Goal: Task Accomplishment & Management: Complete application form

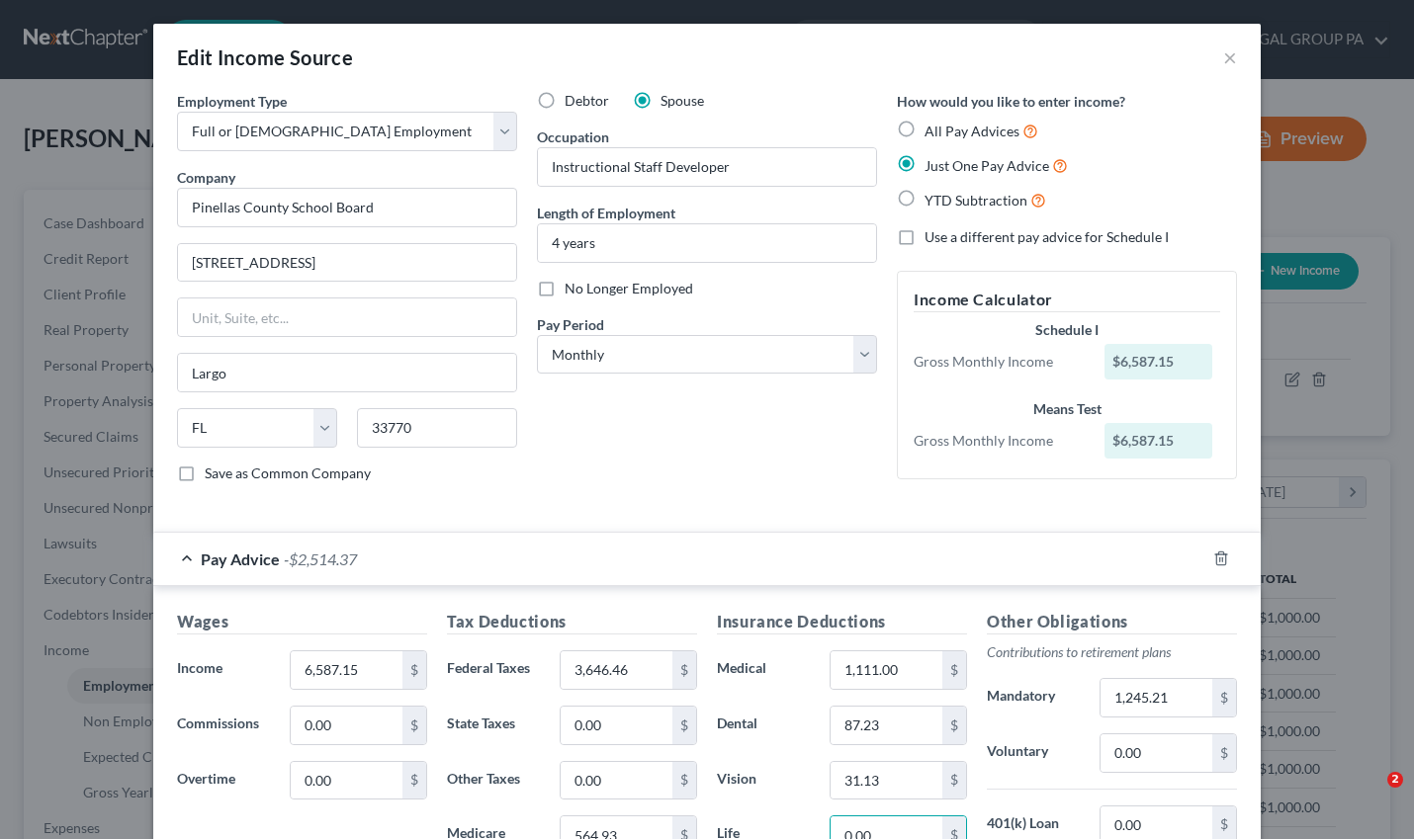
select select "0"
select select "9"
select select "0"
click at [1228, 62] on button "×" at bounding box center [1230, 57] width 14 height 24
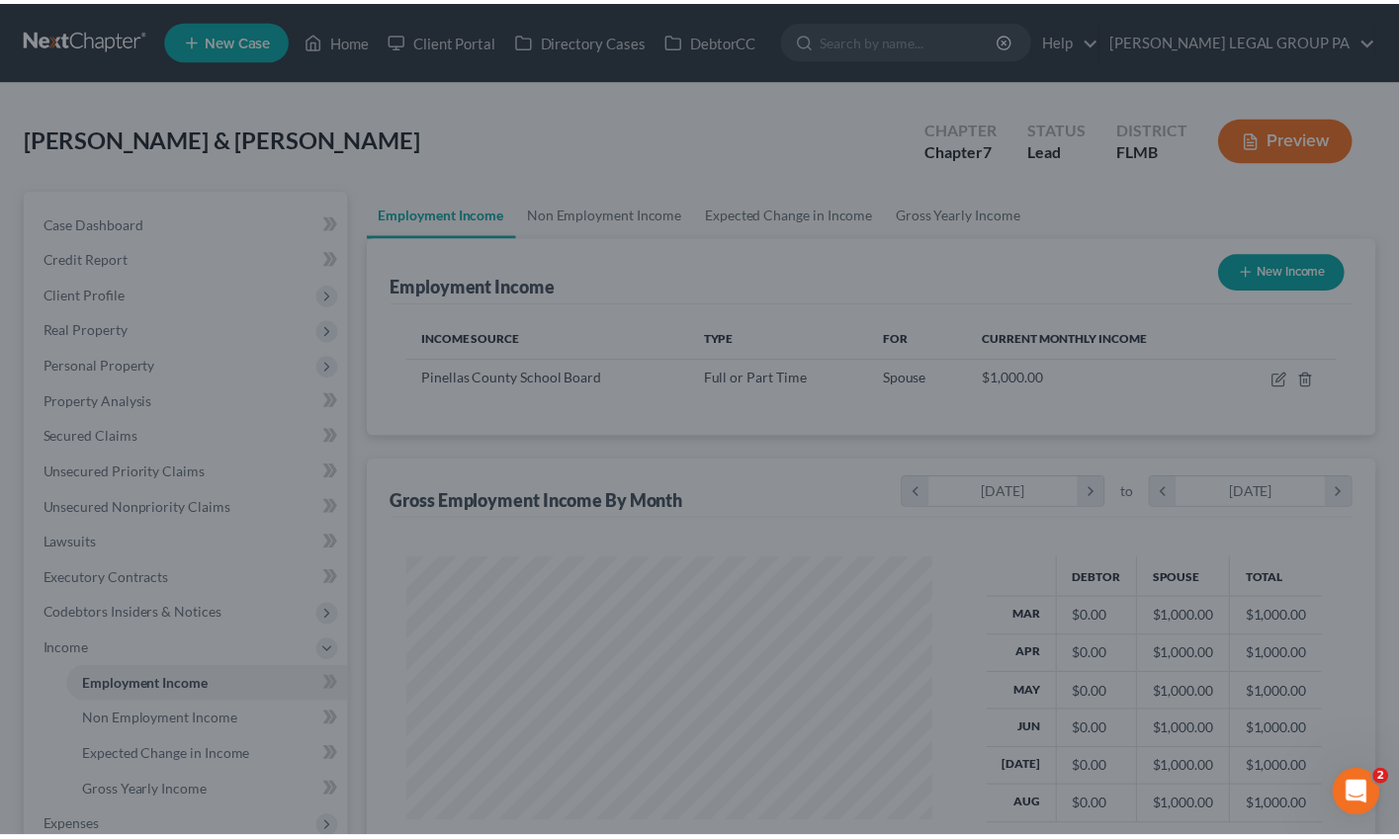
scroll to position [988165, 987953]
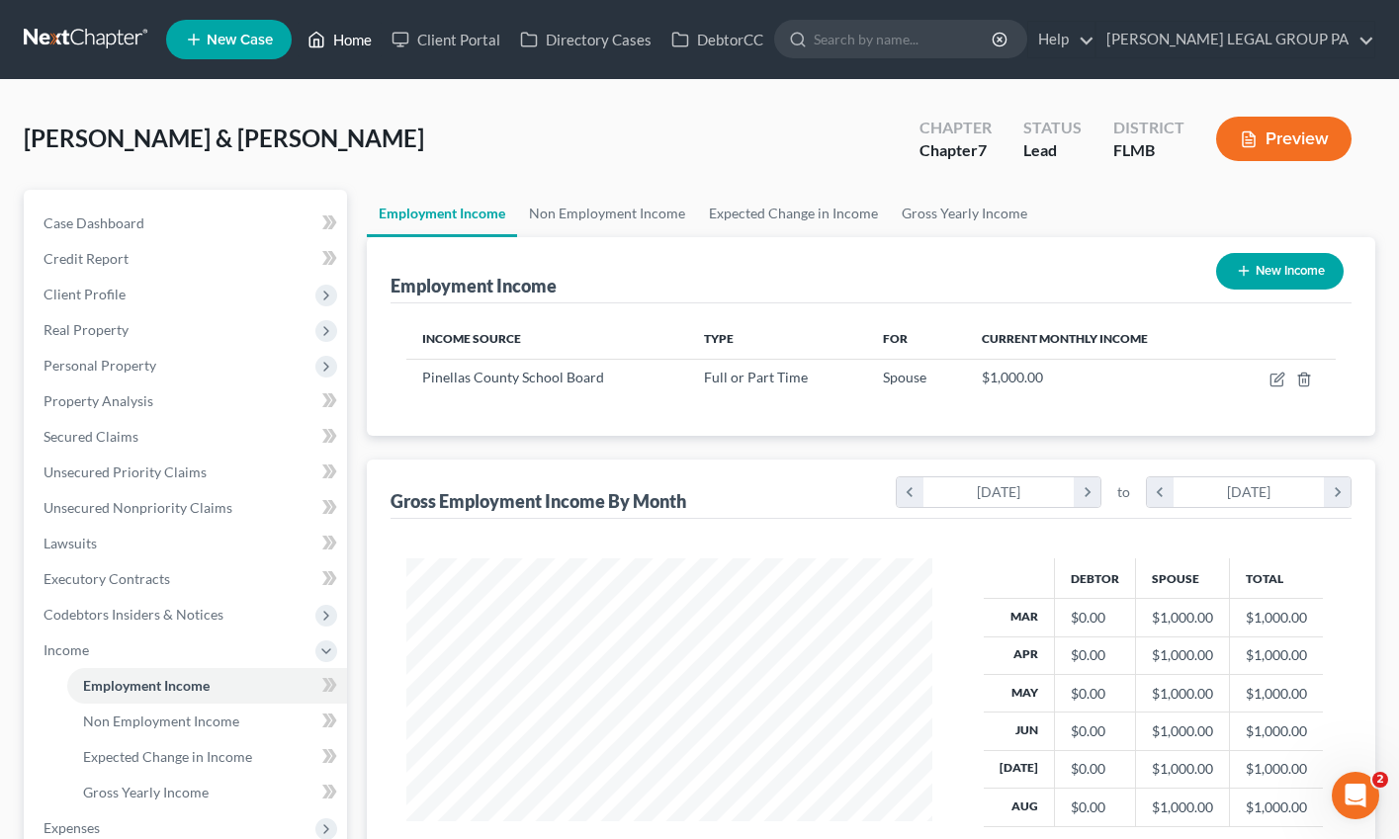
click at [338, 46] on link "Home" at bounding box center [340, 40] width 84 height 36
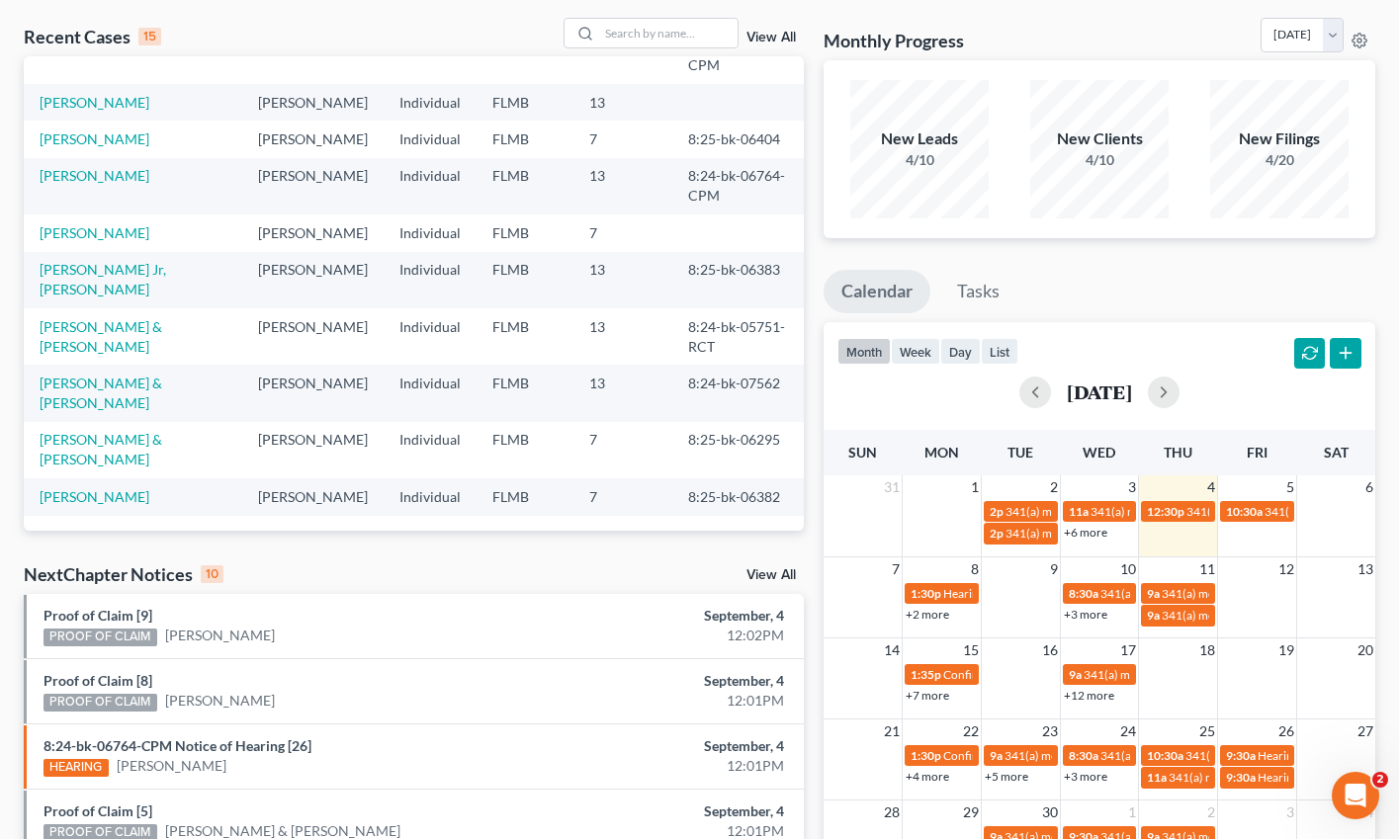
scroll to position [74, 0]
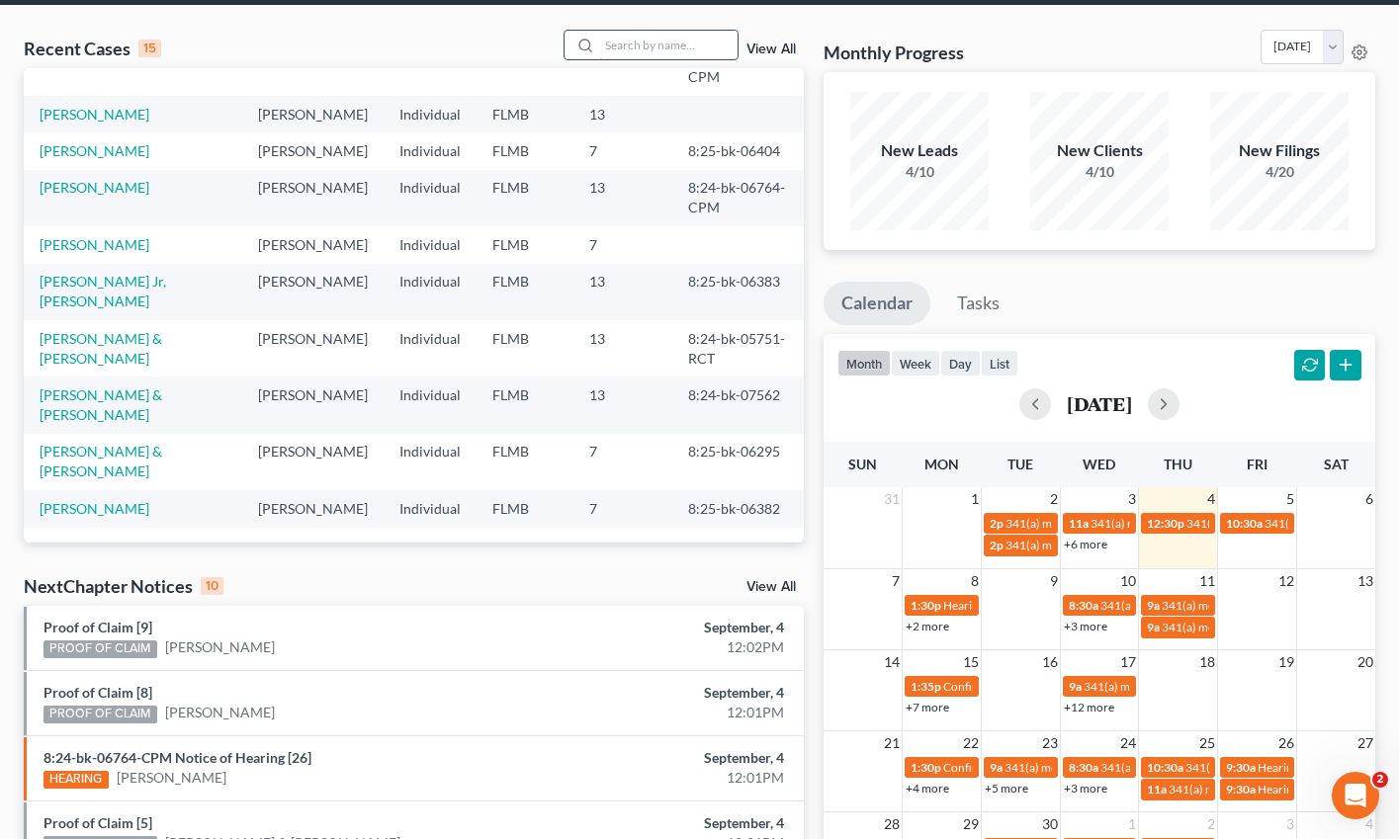
click at [663, 55] on input "search" at bounding box center [668, 45] width 138 height 29
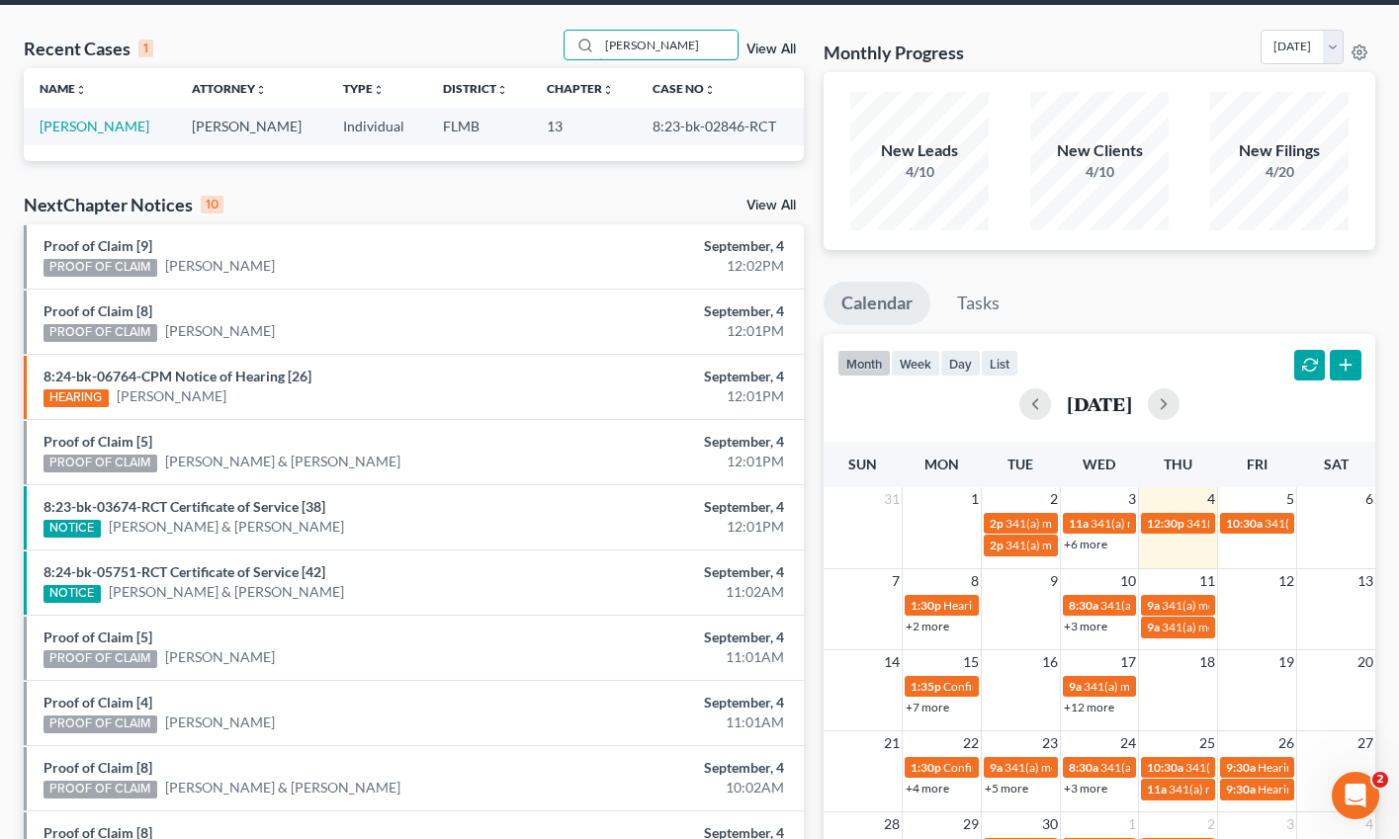
scroll to position [0, 0]
type input "[PERSON_NAME]"
click at [133, 123] on link "[PERSON_NAME]" at bounding box center [95, 126] width 110 height 17
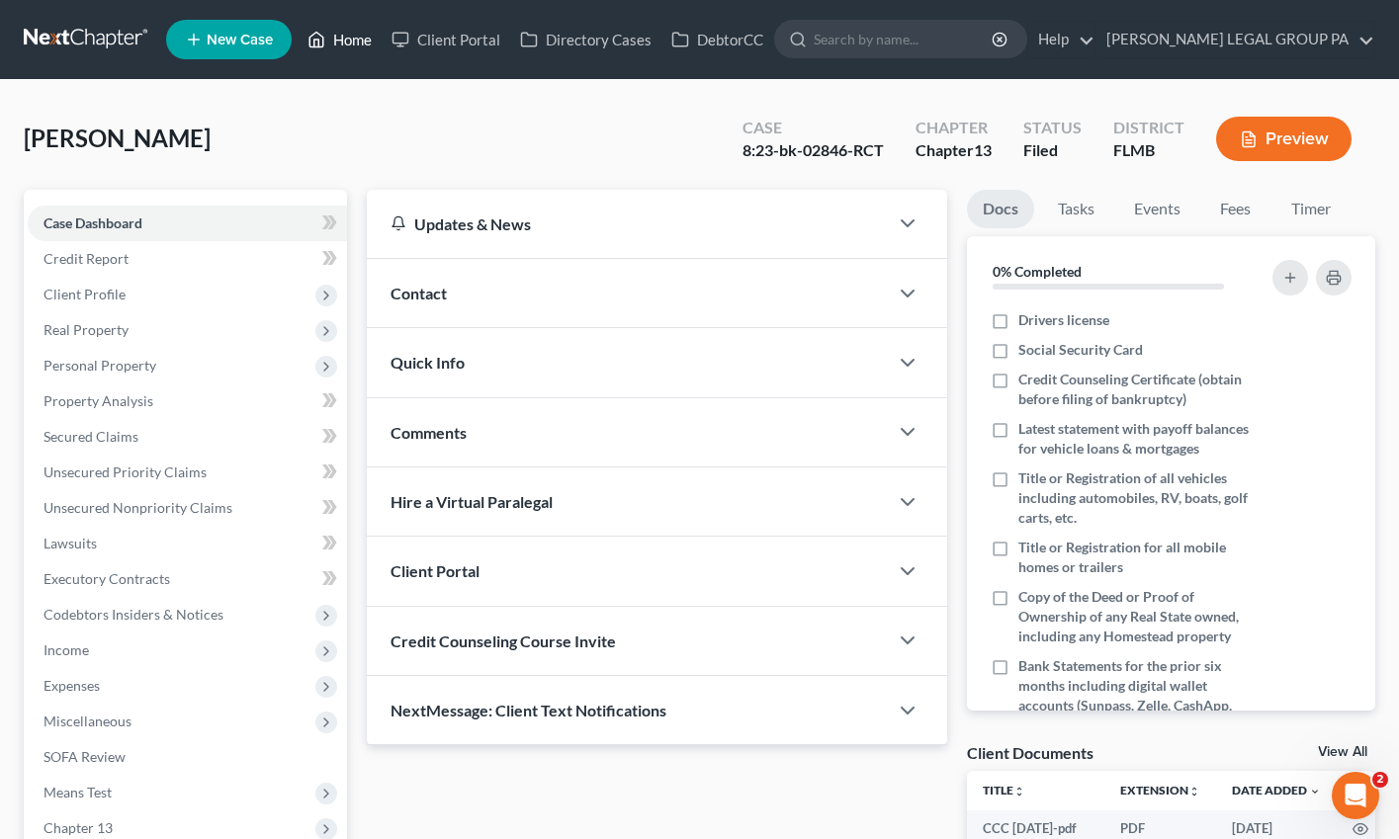
click at [346, 34] on link "Home" at bounding box center [340, 40] width 84 height 36
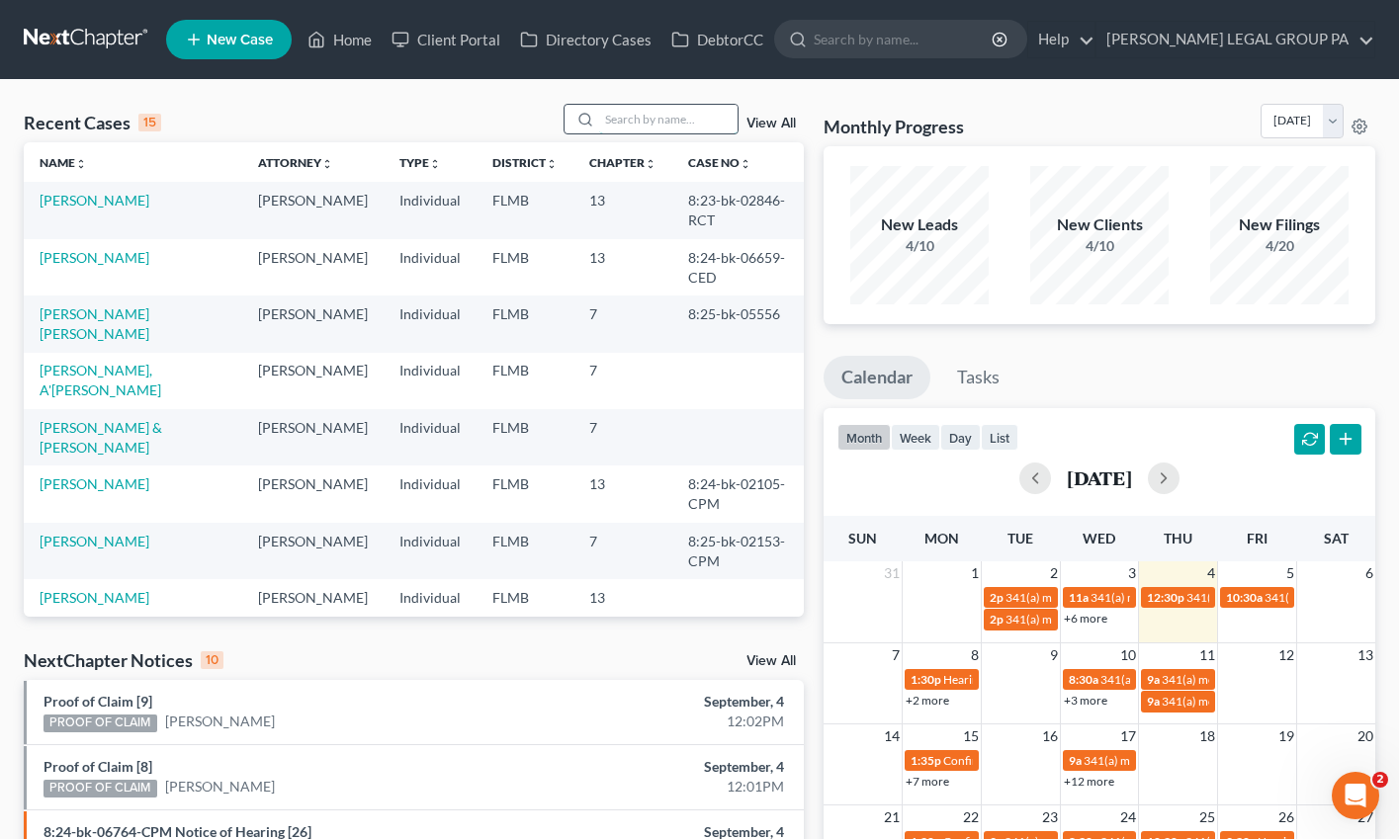
click at [657, 127] on input "search" at bounding box center [668, 119] width 138 height 29
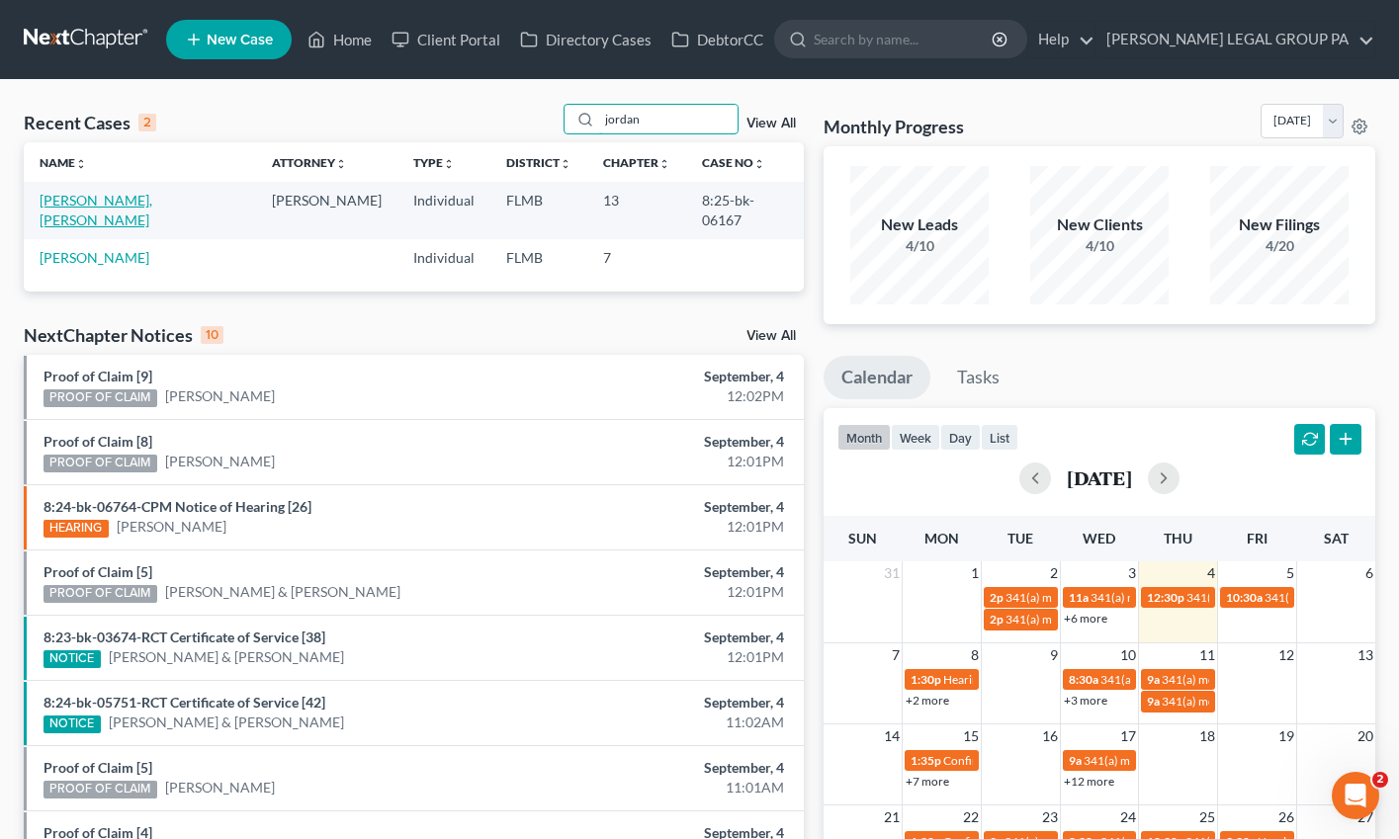
type input "jordan"
click at [101, 204] on link "[PERSON_NAME], [PERSON_NAME]" at bounding box center [96, 210] width 113 height 37
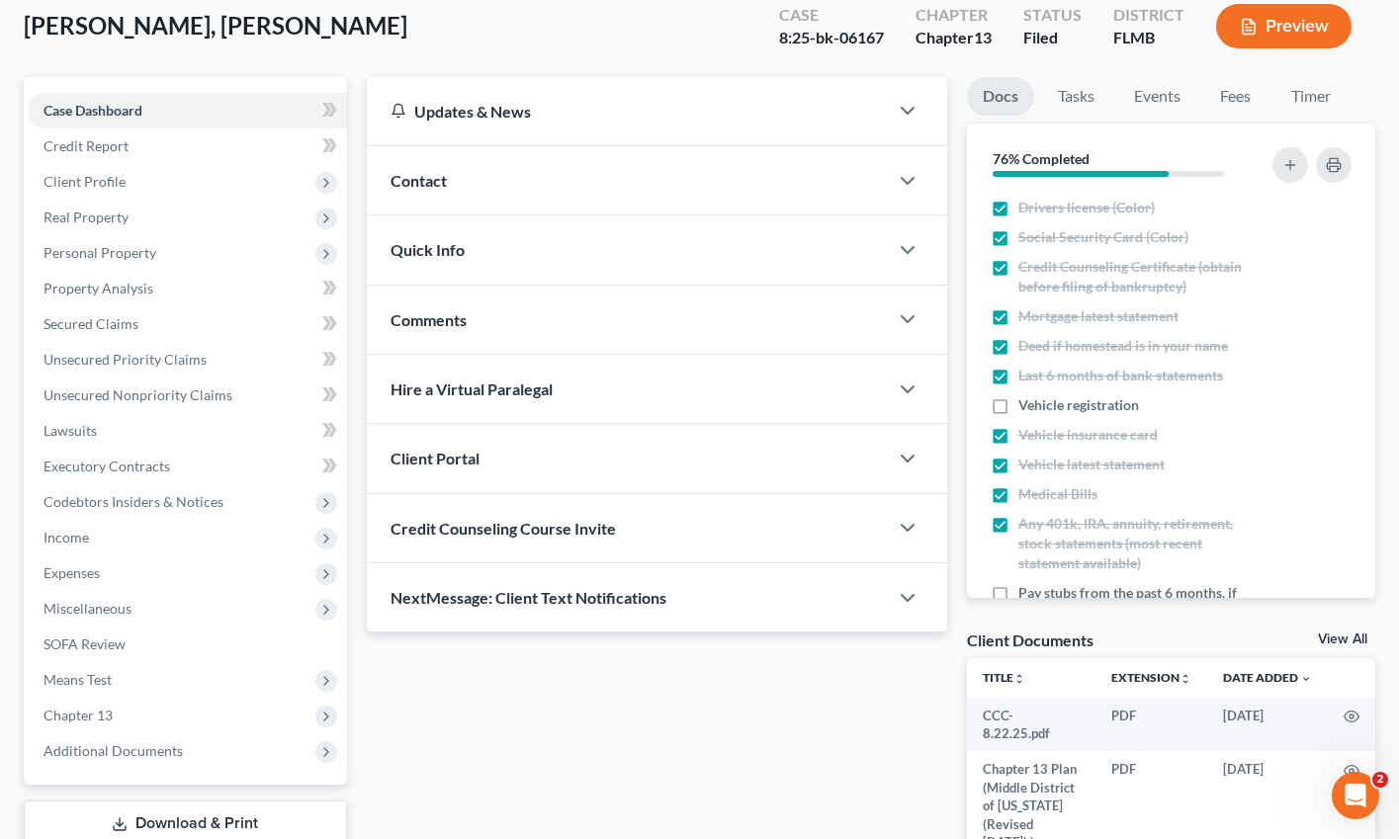
scroll to position [247, 0]
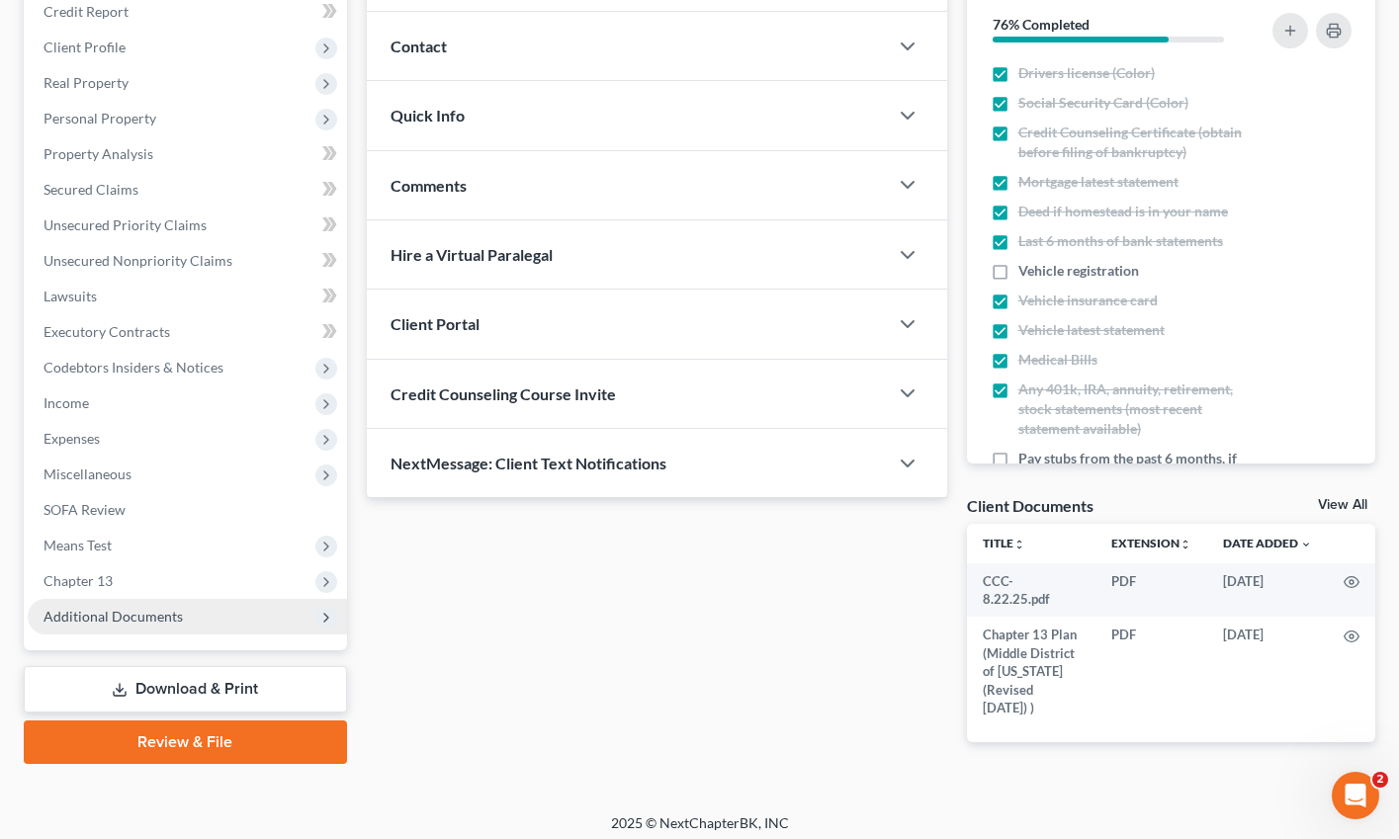
click at [130, 625] on span "Additional Documents" at bounding box center [187, 617] width 319 height 36
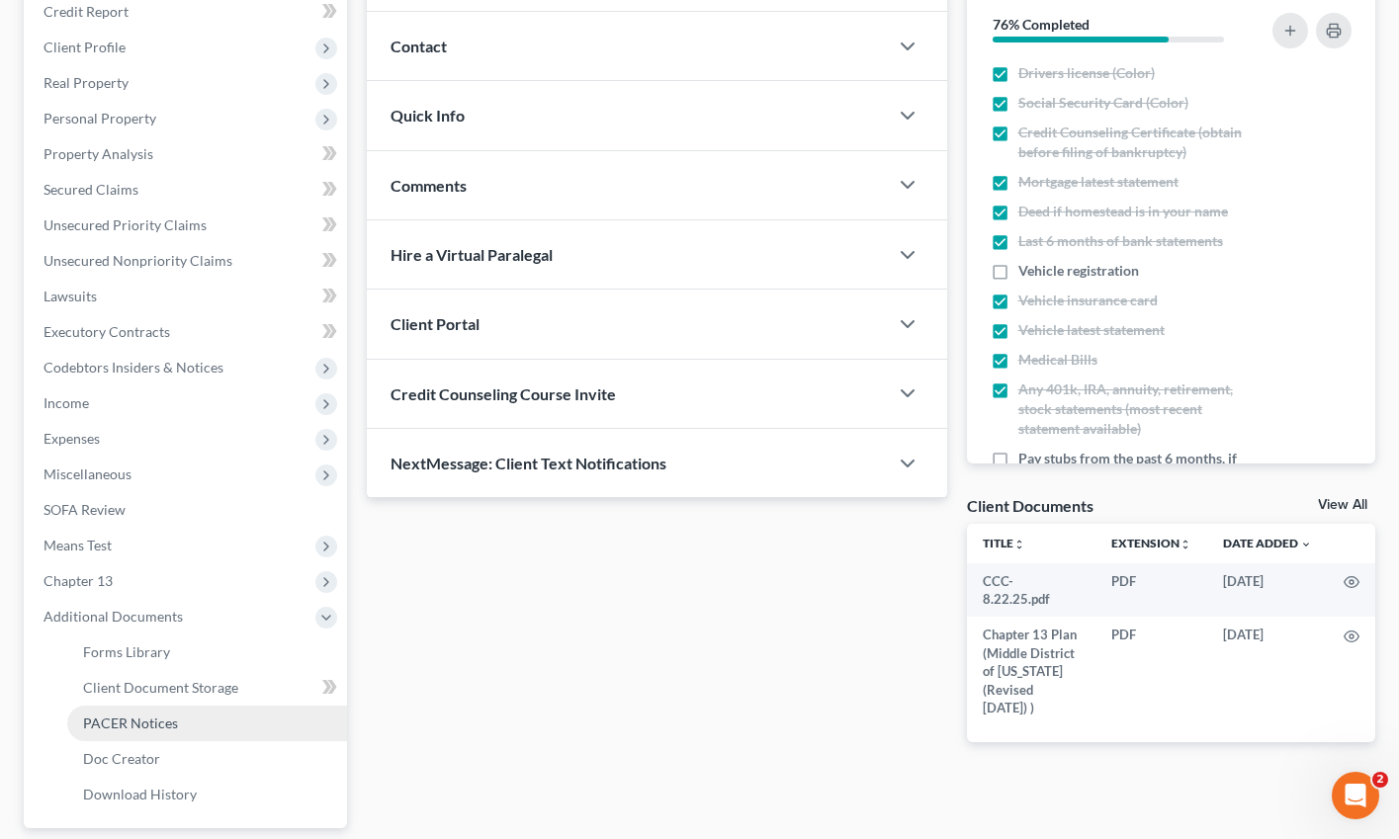
click at [159, 724] on span "PACER Notices" at bounding box center [130, 723] width 95 height 17
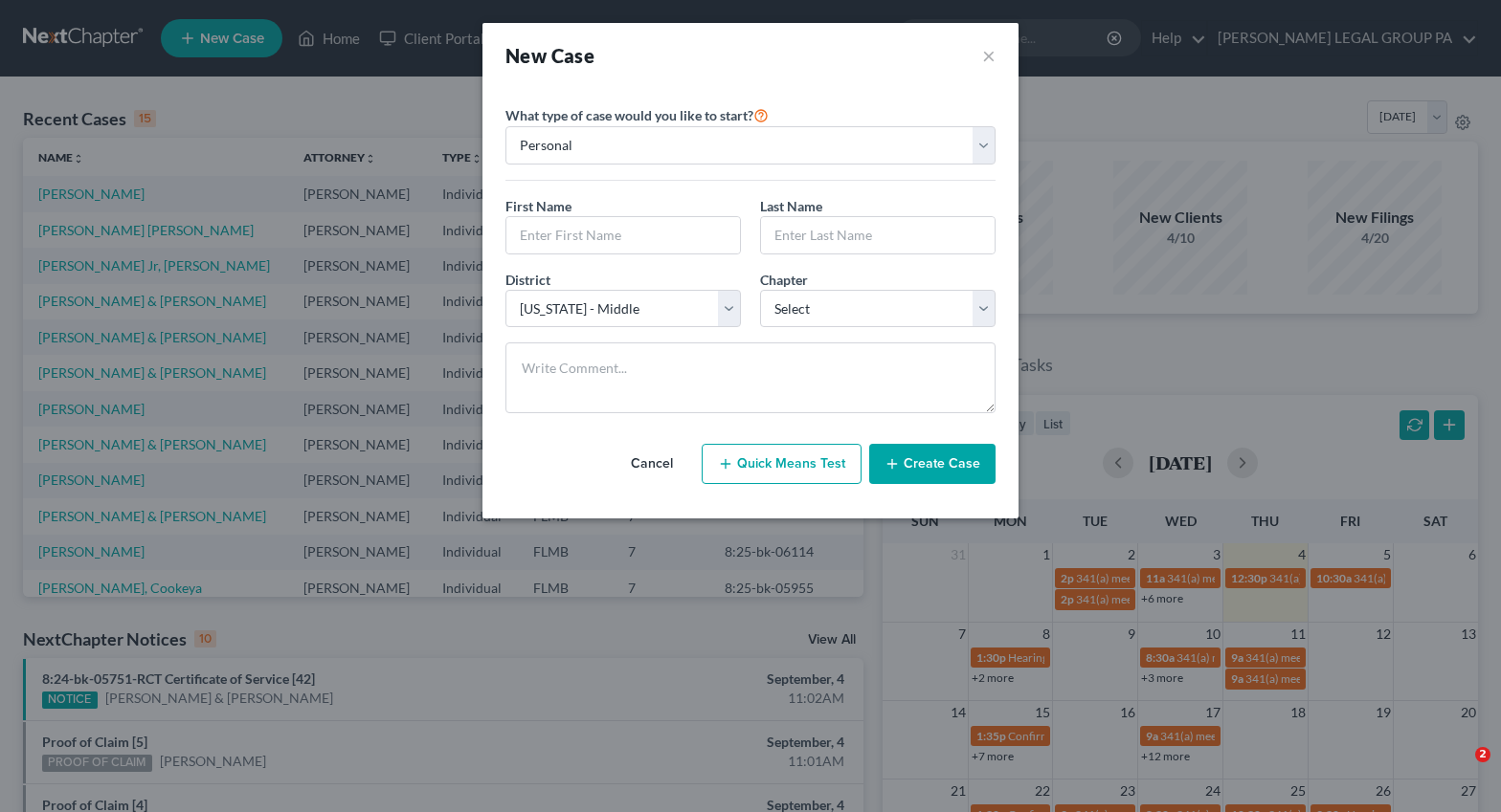
select select "15"
click at [656, 460] on button "Cancel" at bounding box center [652, 465] width 84 height 39
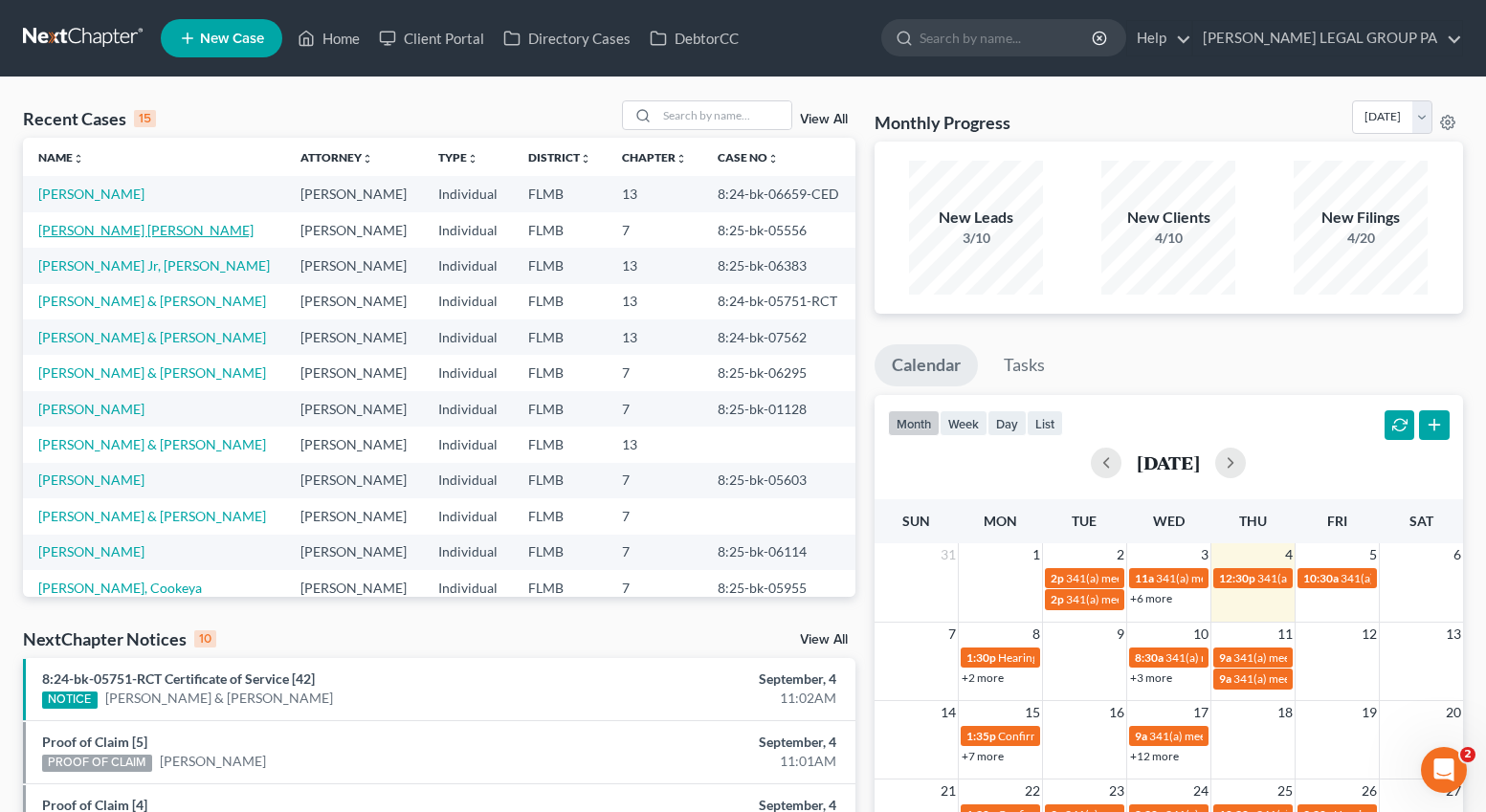
click at [125, 229] on link "[PERSON_NAME] [PERSON_NAME]" at bounding box center [146, 229] width 215 height 16
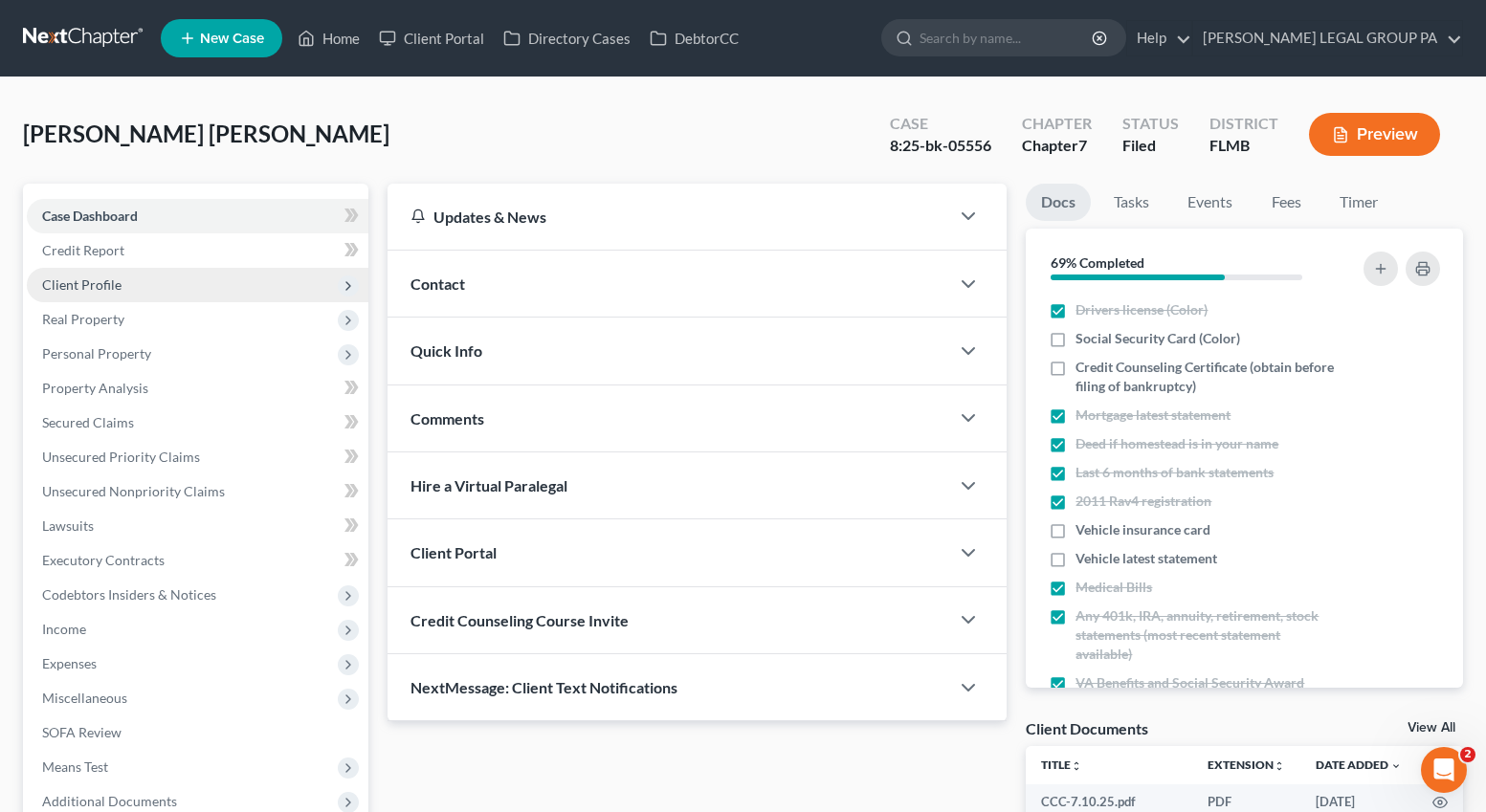
click at [100, 273] on span "Client Profile" at bounding box center [197, 286] width 342 height 35
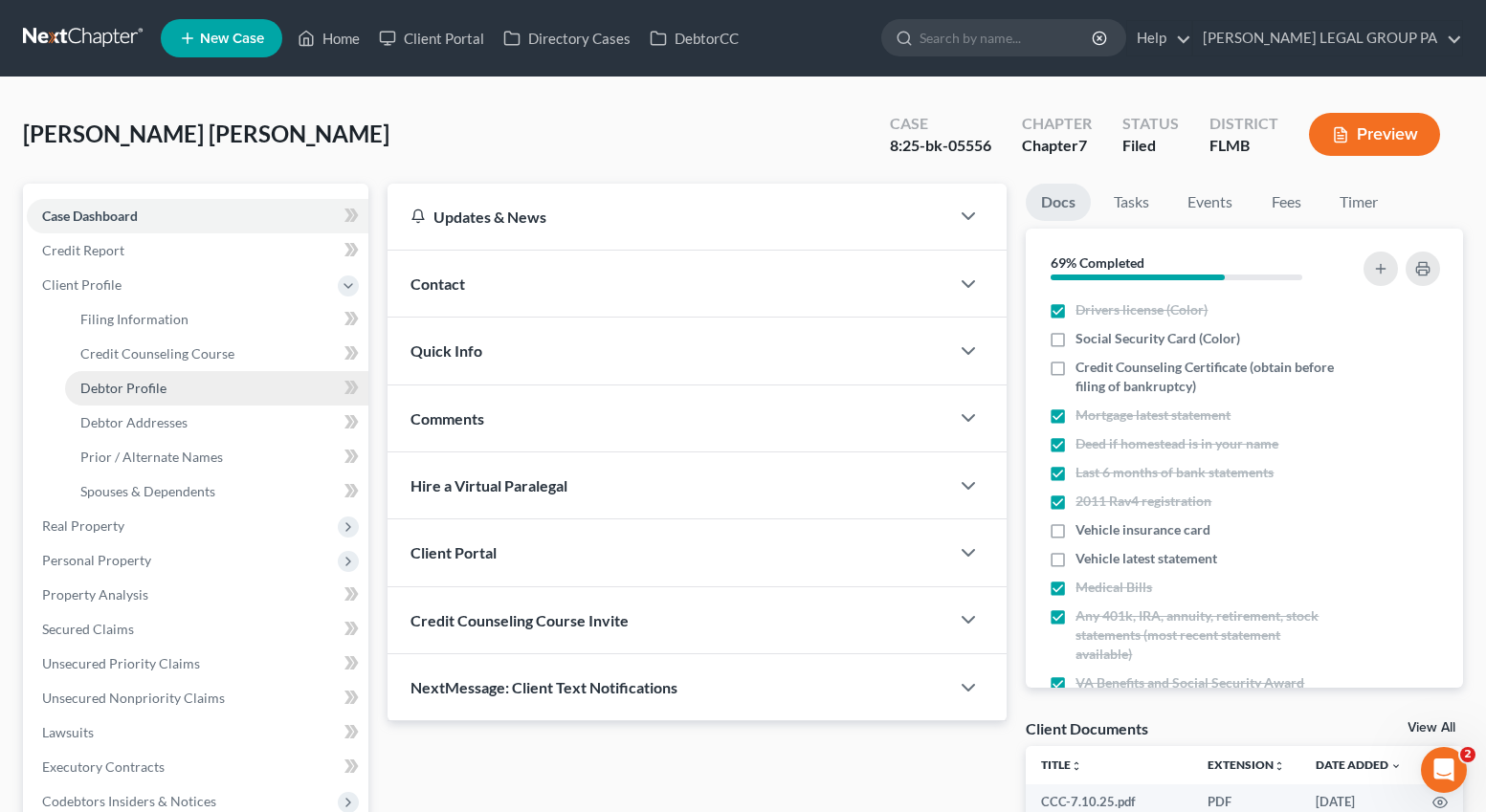
click at [148, 395] on span "Debtor Profile" at bounding box center [123, 387] width 86 height 16
select select "4"
select select "0"
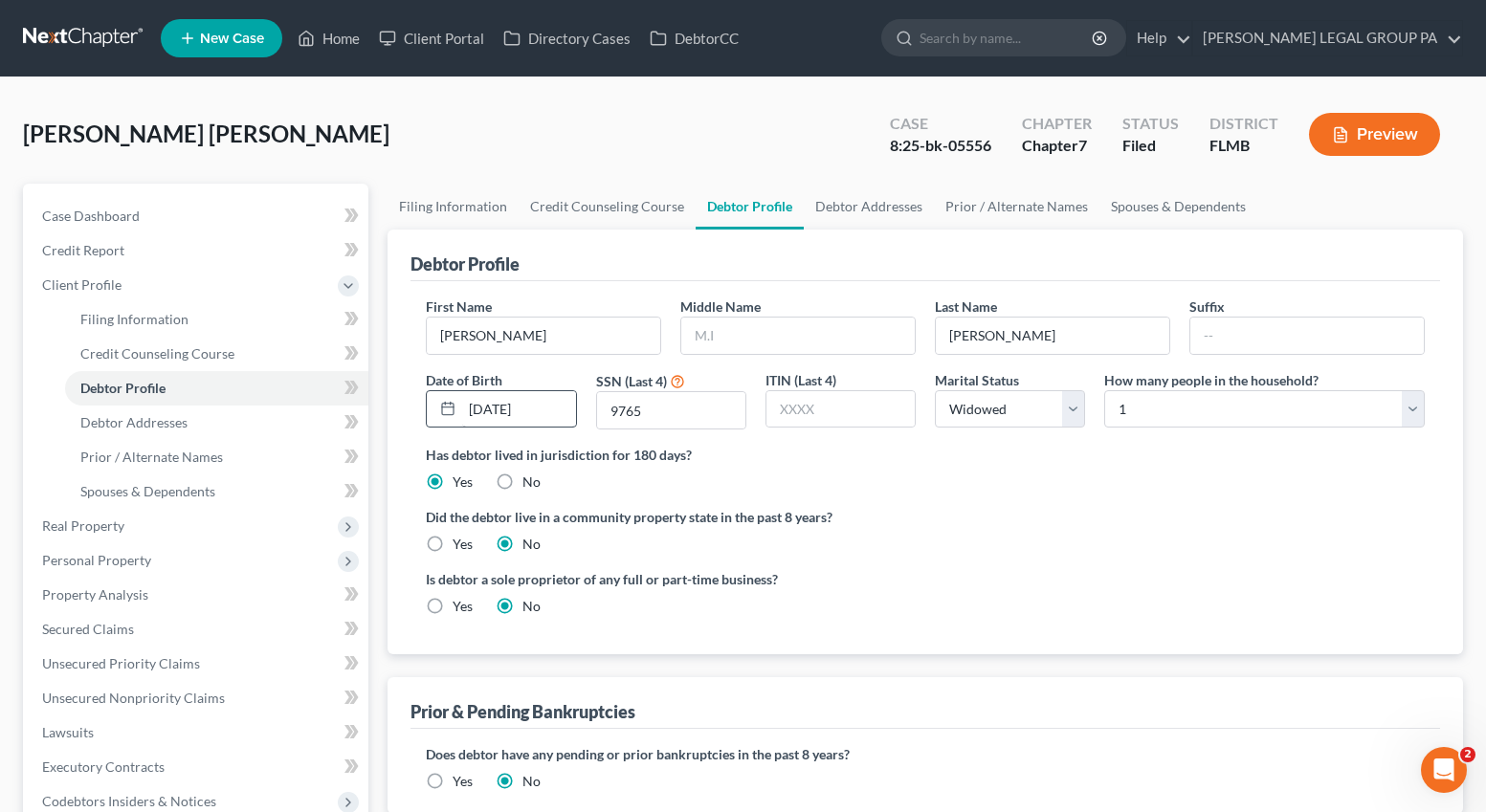
radio input "true"
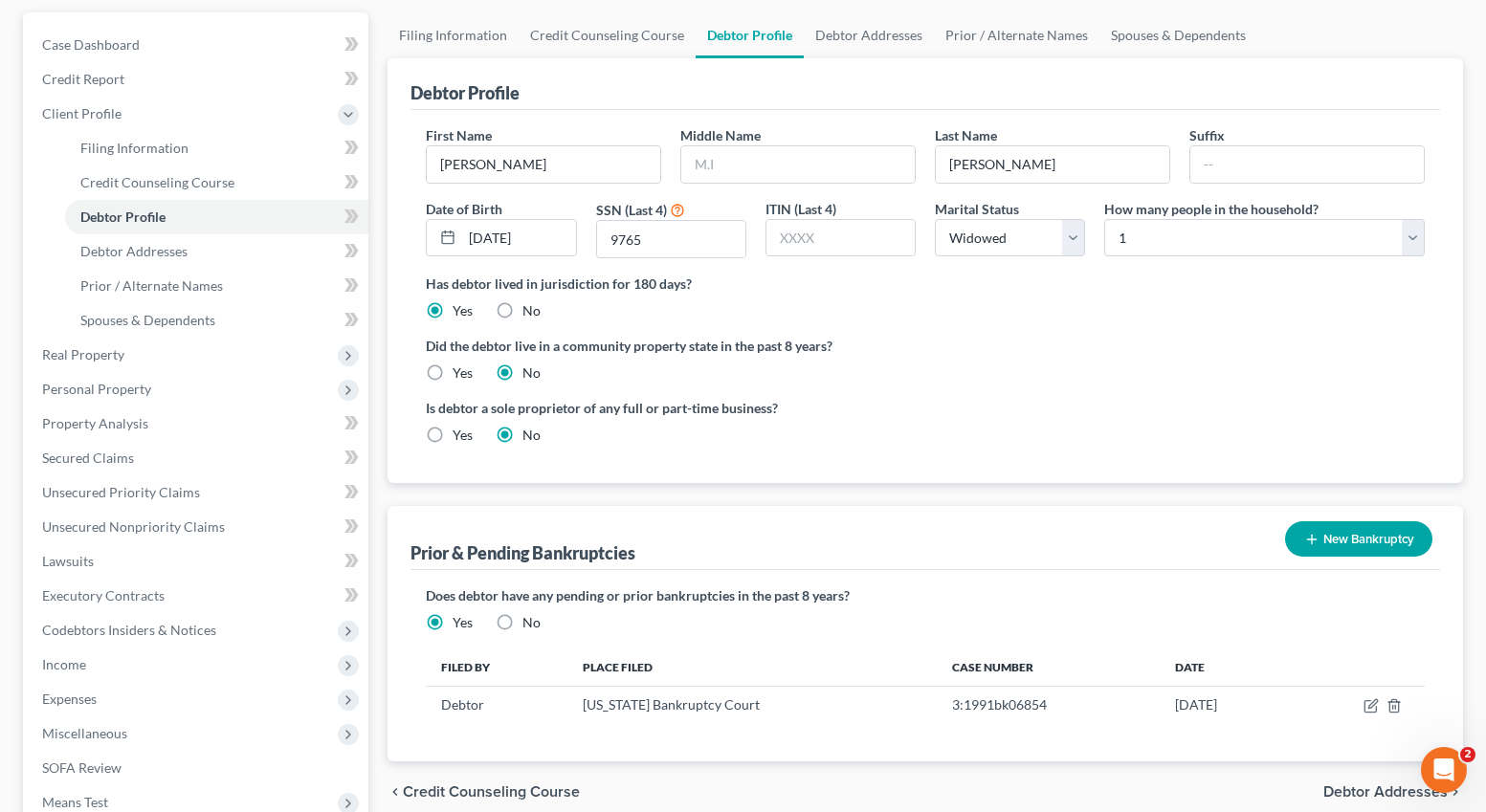
scroll to position [176, 0]
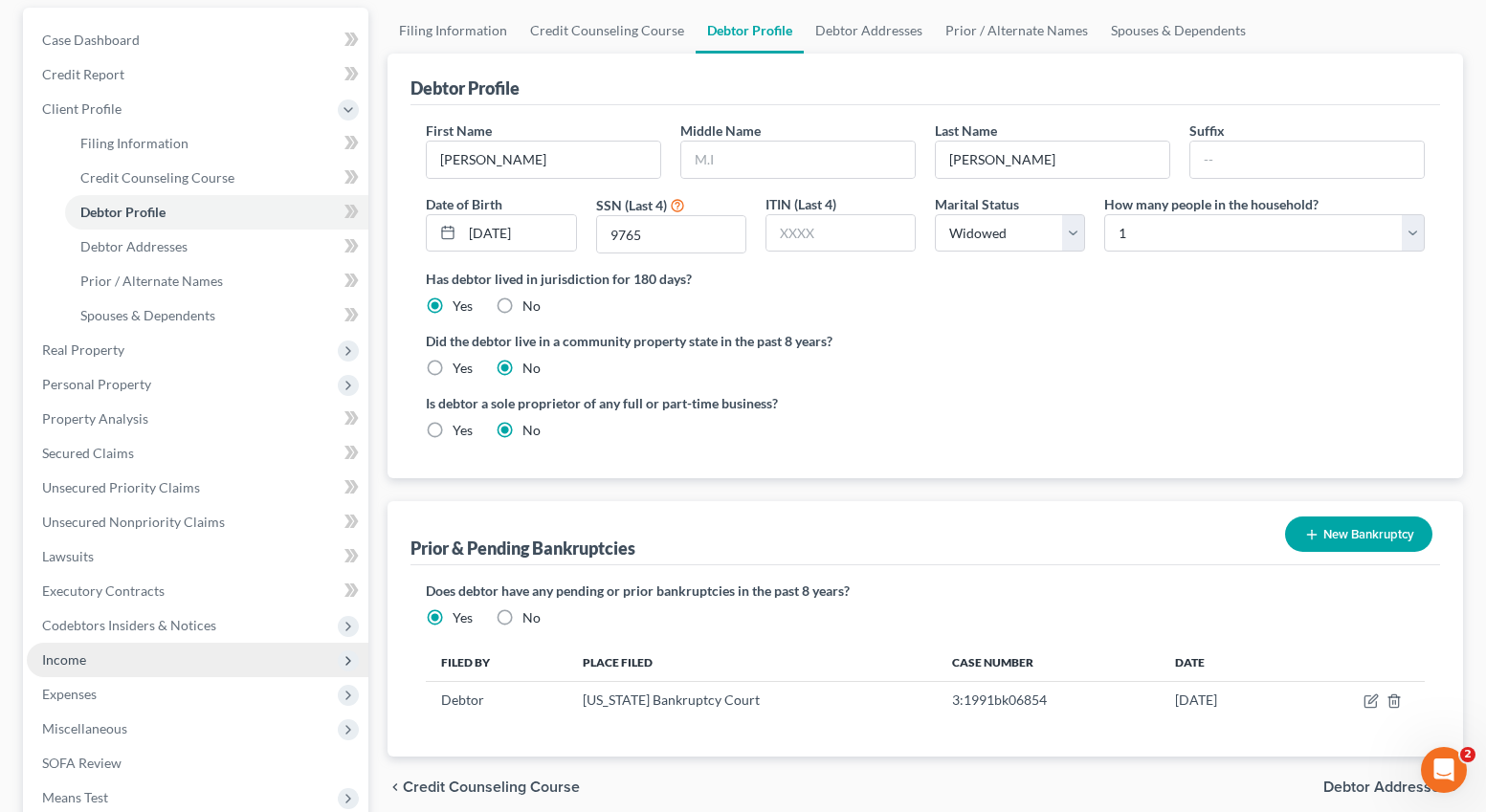
click at [100, 663] on span "Income" at bounding box center [197, 660] width 342 height 35
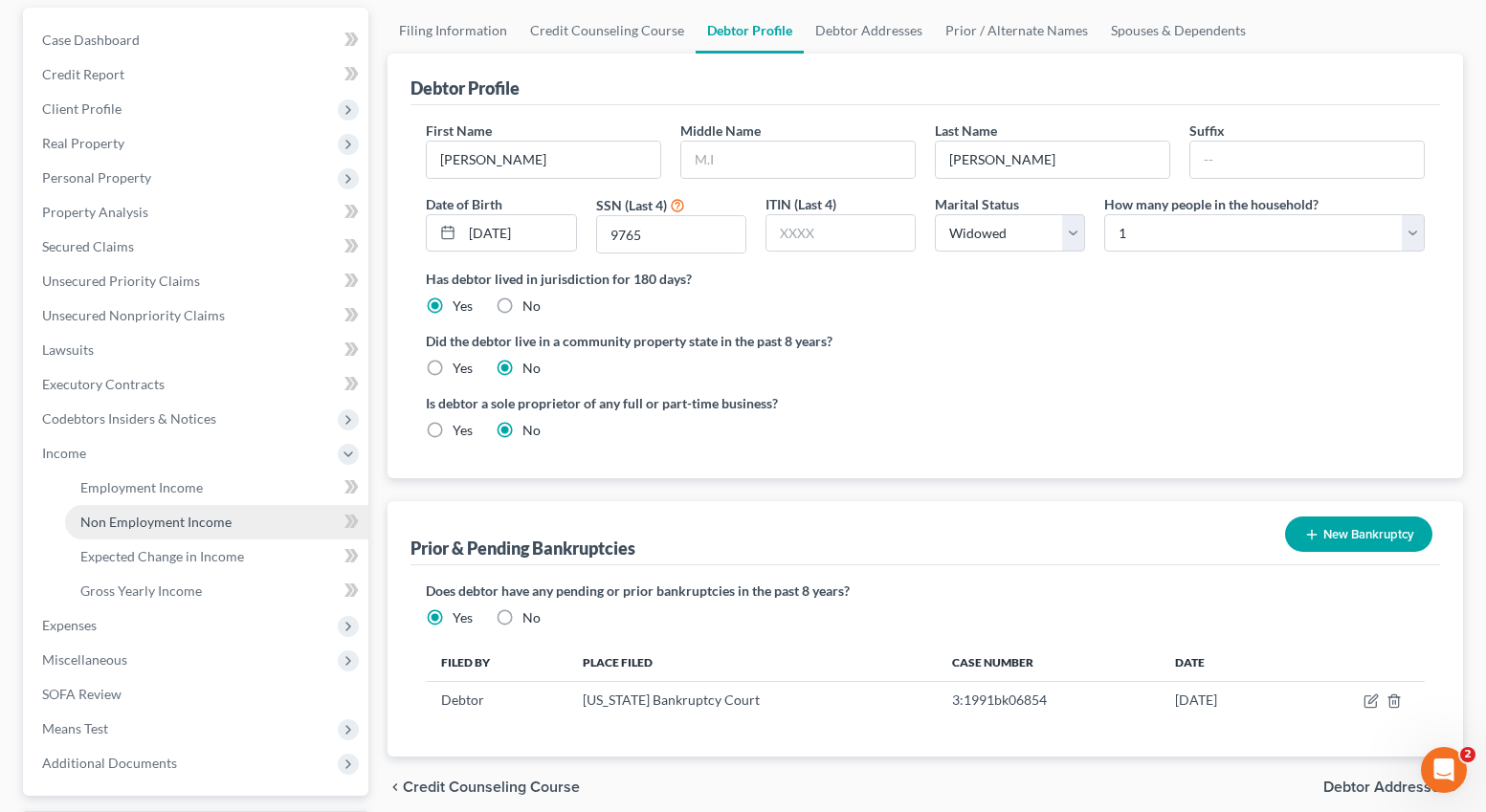
click at [136, 523] on span "Non Employment Income" at bounding box center [156, 522] width 151 height 16
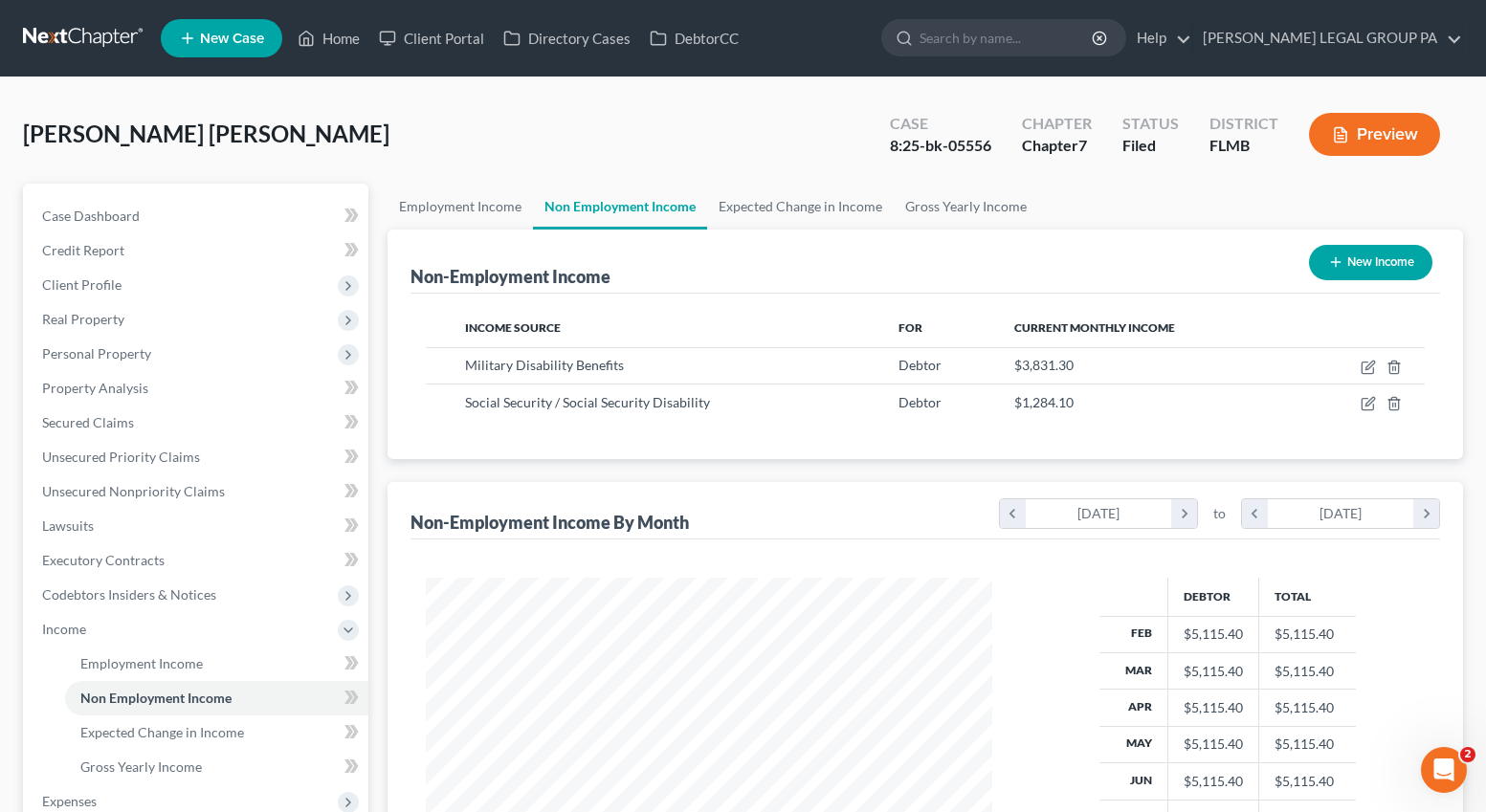
scroll to position [344, 605]
